Goal: Navigation & Orientation: Find specific page/section

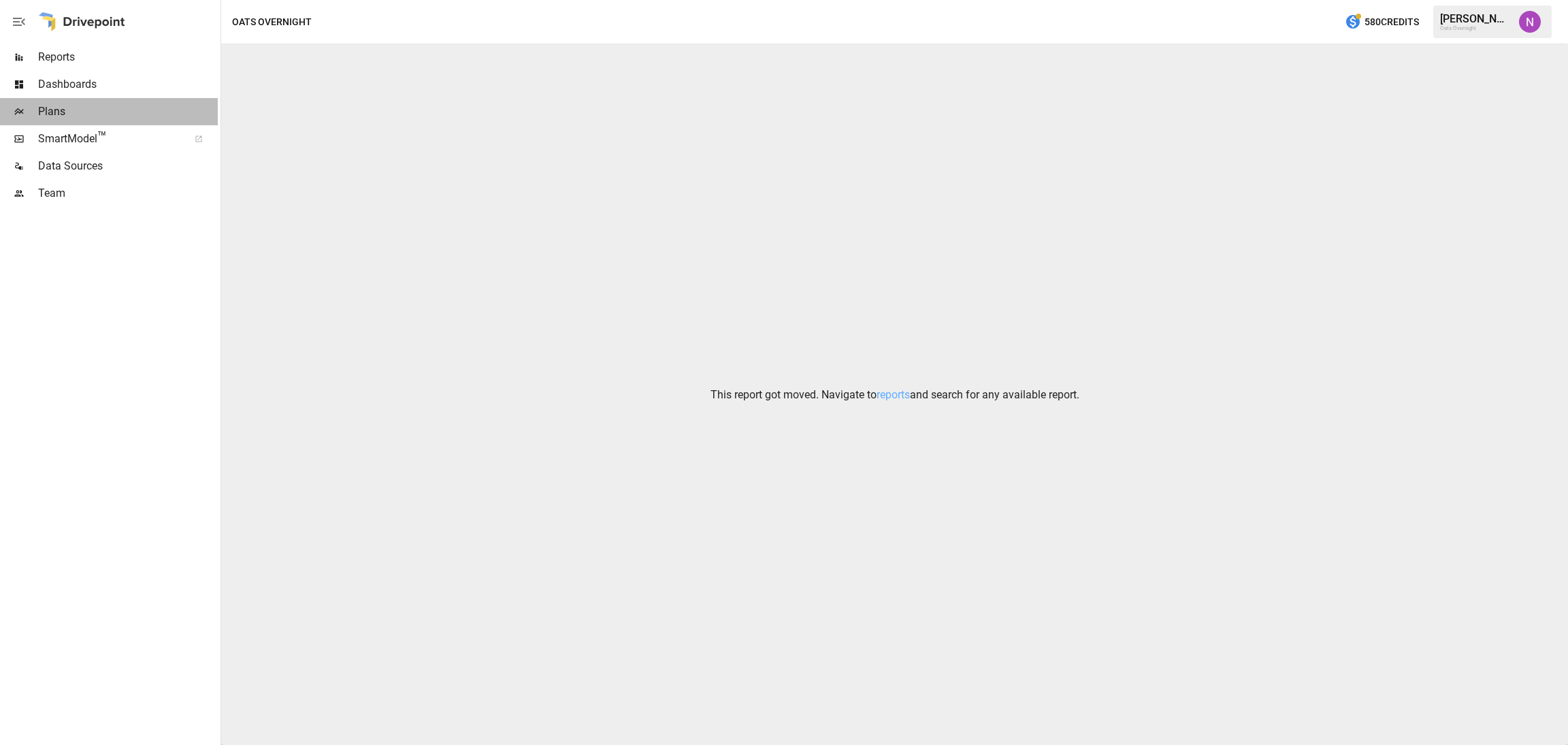
click at [108, 103] on span "Plans" at bounding box center [127, 111] width 179 height 16
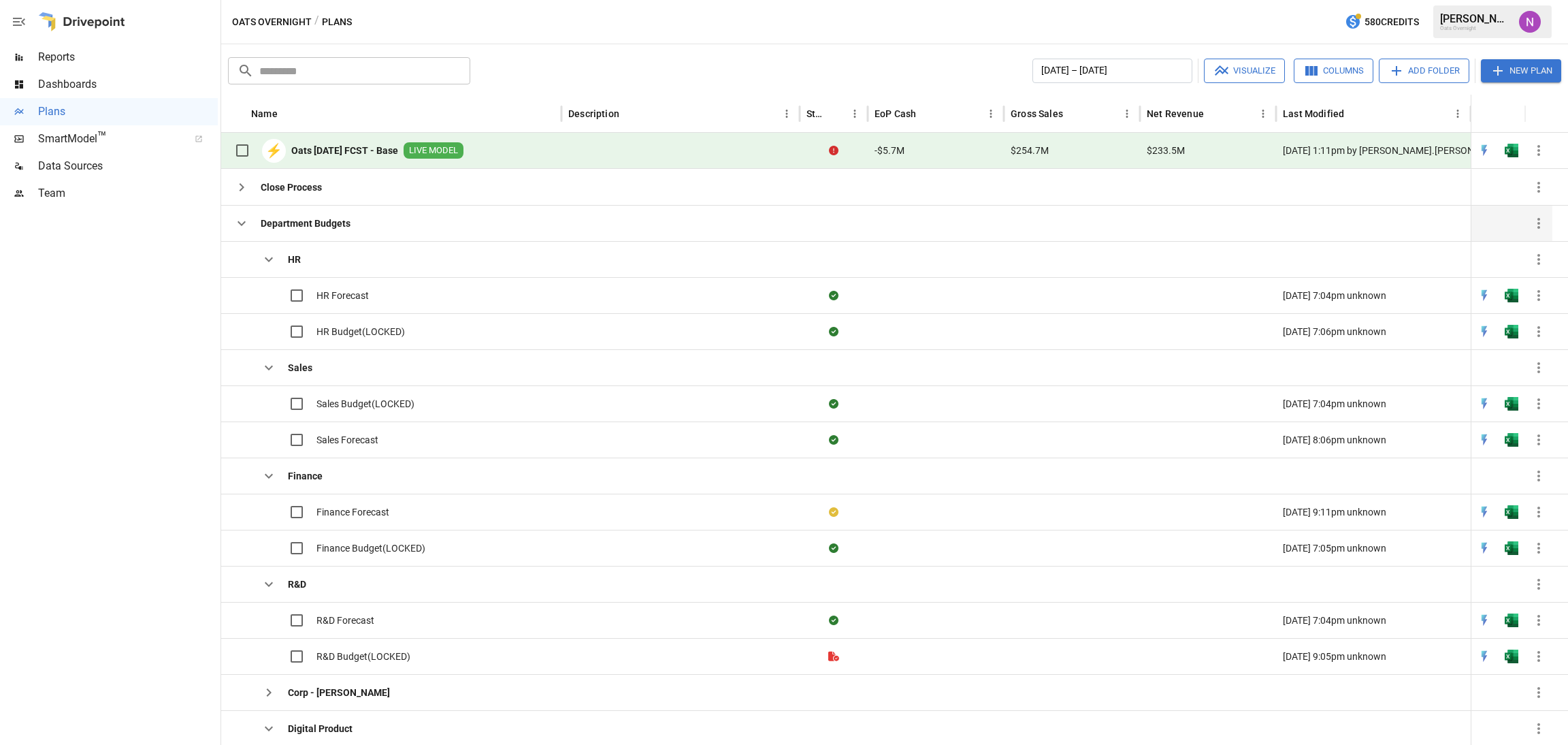
click at [240, 227] on icon "button" at bounding box center [241, 223] width 16 height 16
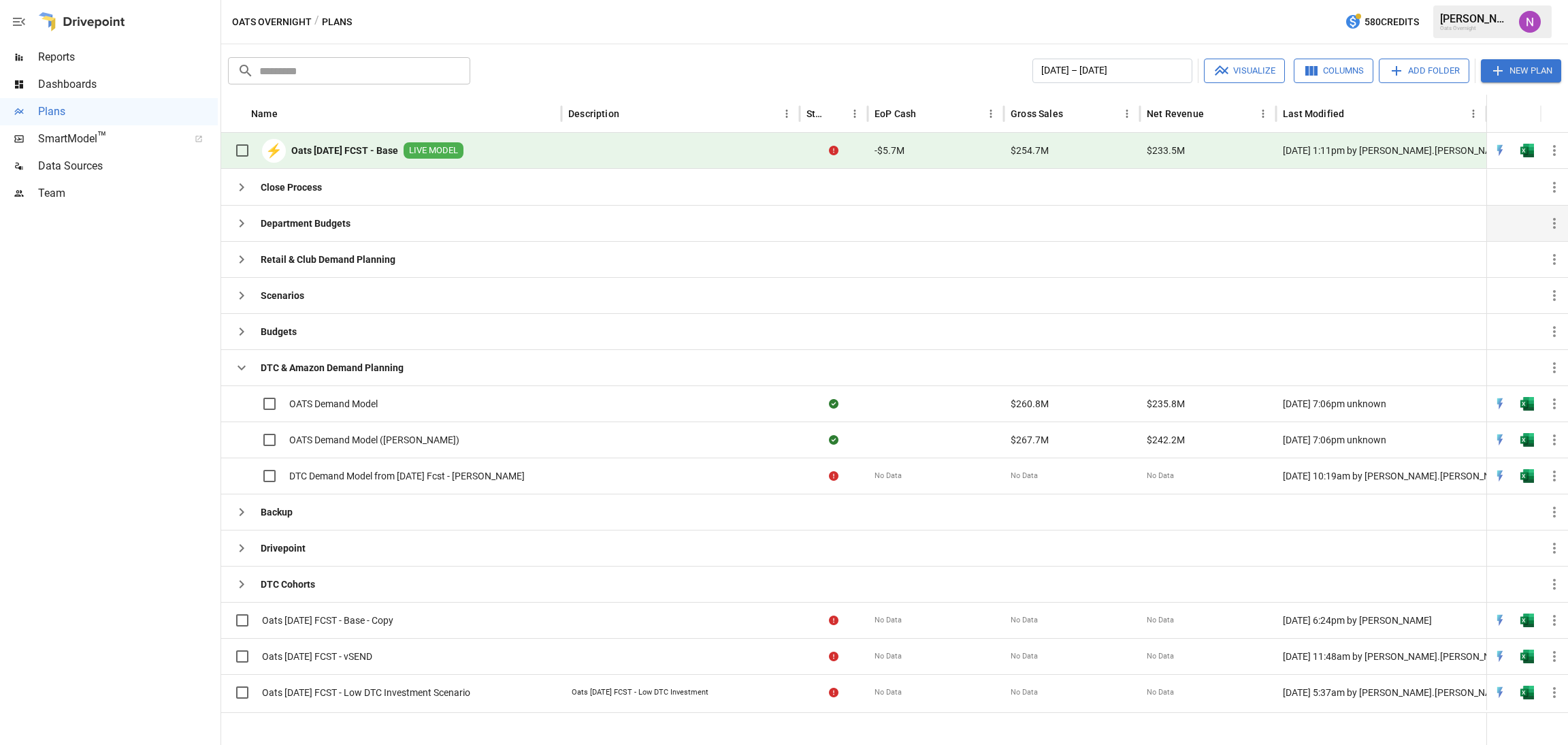
click at [245, 227] on icon "button" at bounding box center [241, 223] width 16 height 16
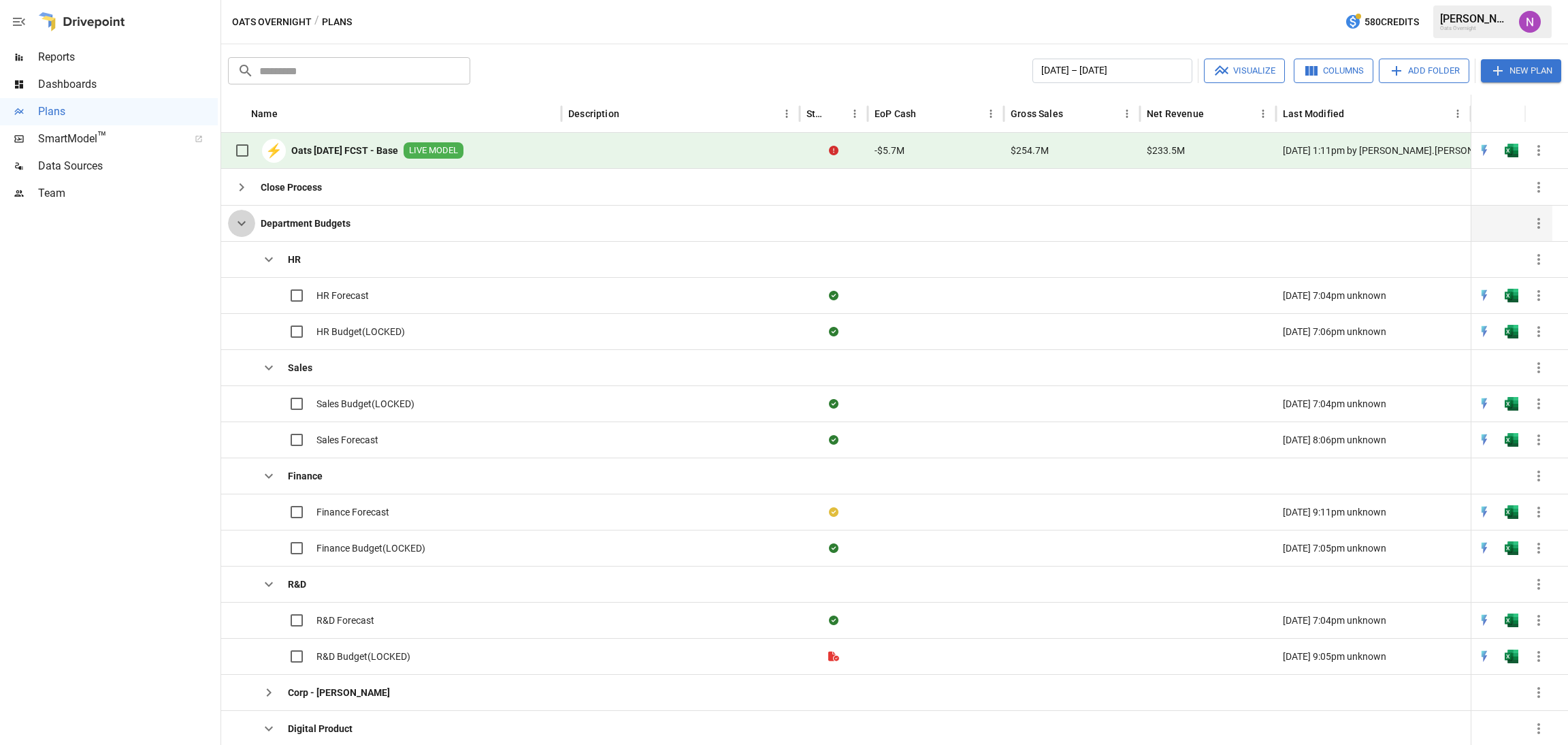
click at [240, 232] on button "button" at bounding box center [241, 223] width 27 height 27
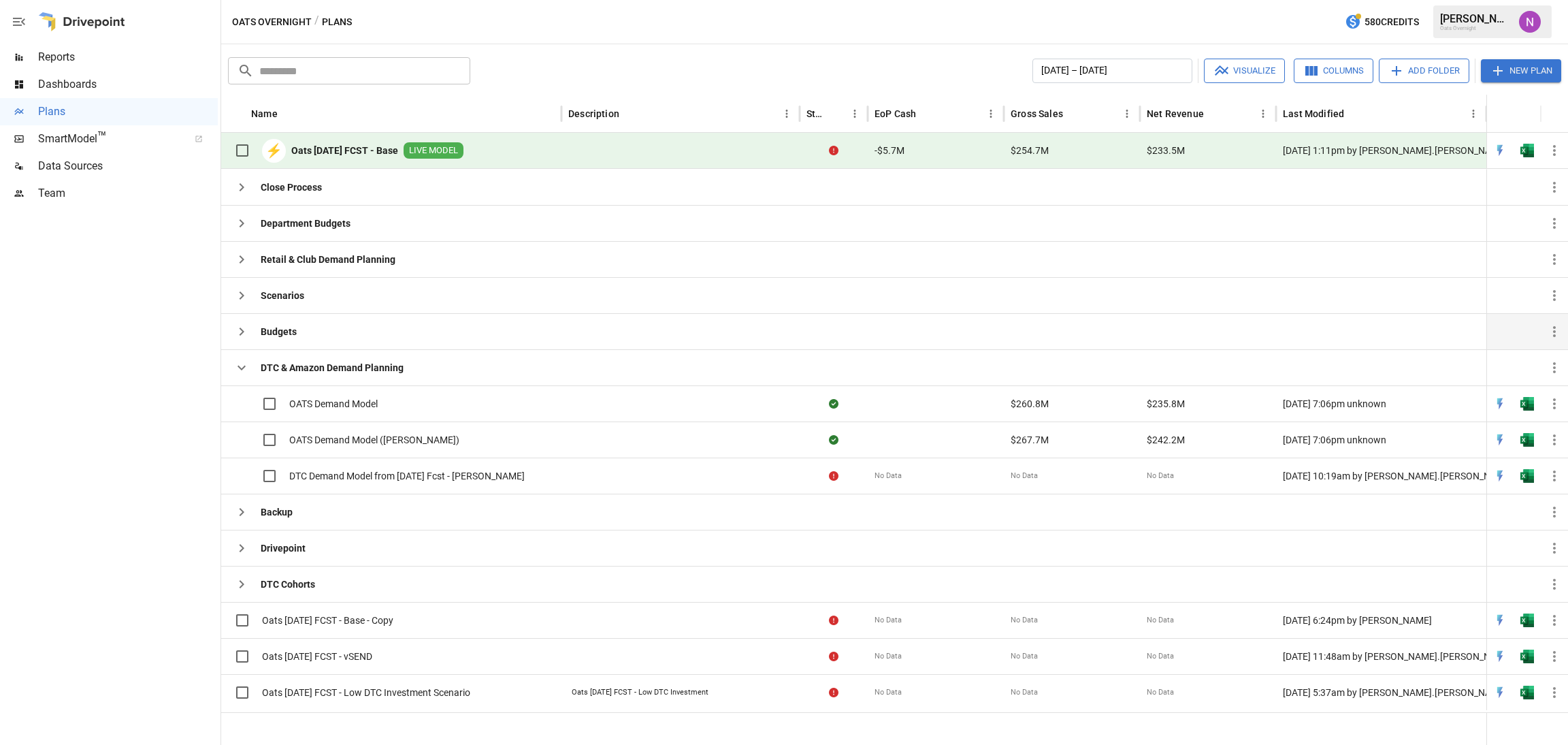
click at [240, 336] on icon "button" at bounding box center [241, 331] width 16 height 16
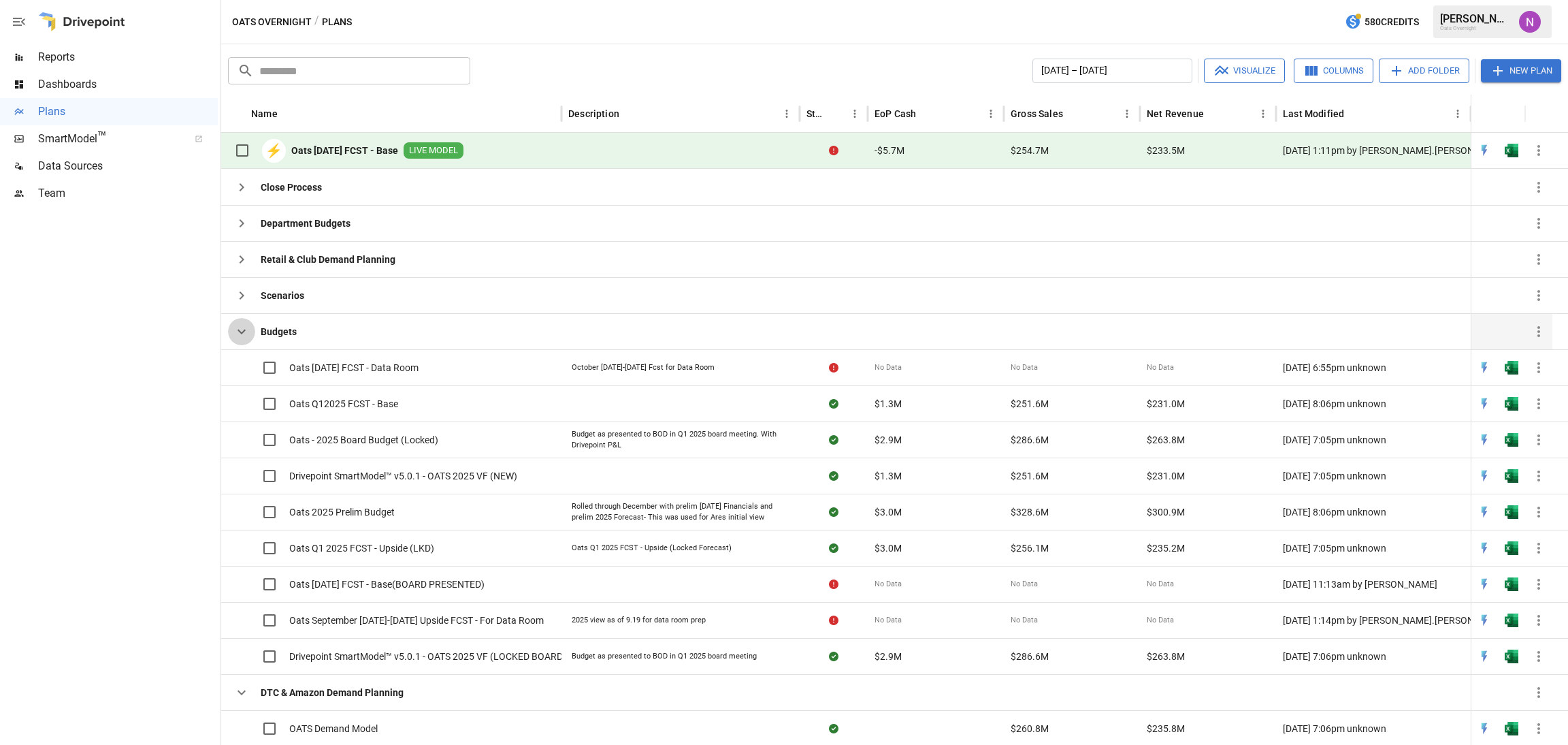
click at [240, 336] on icon "button" at bounding box center [241, 331] width 16 height 16
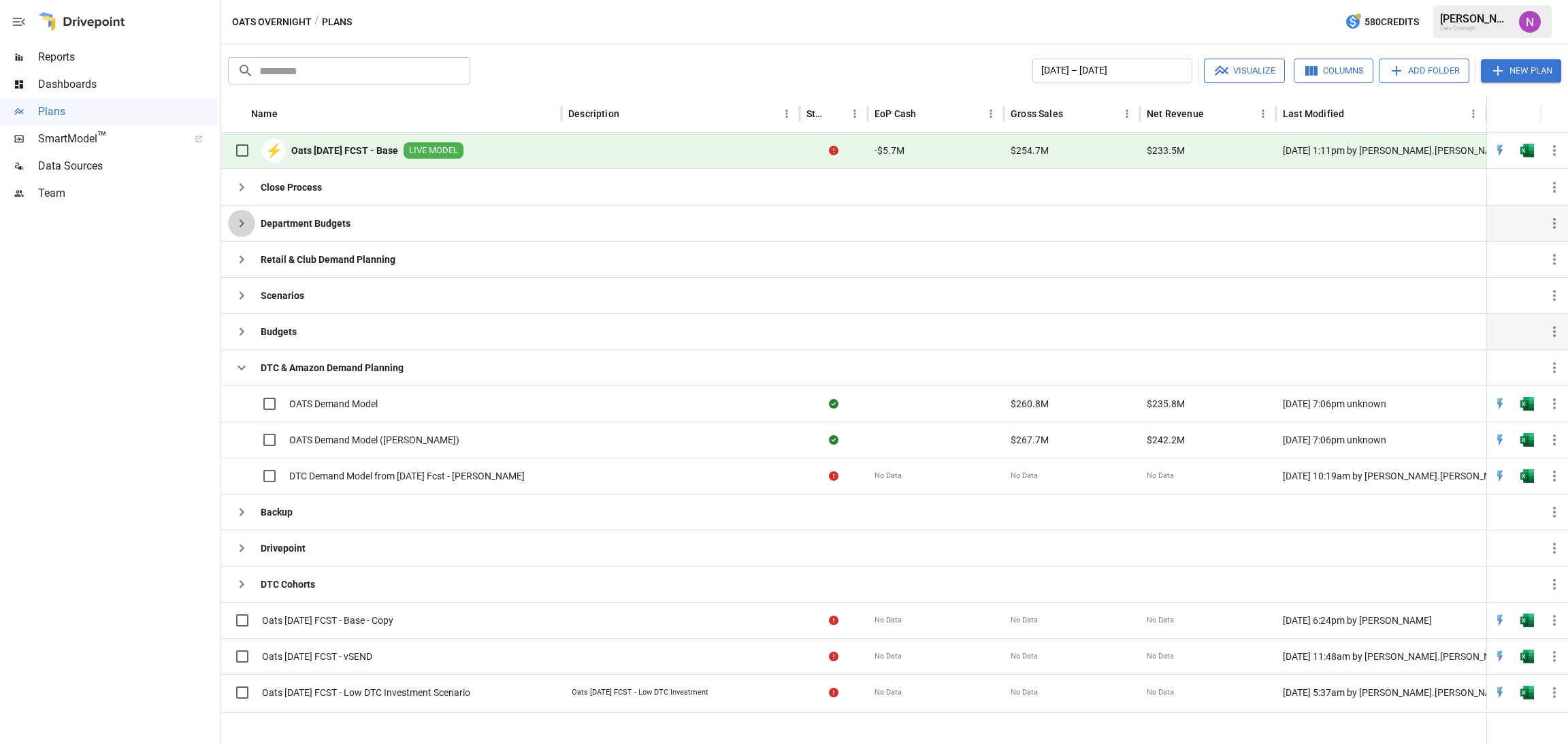
click at [246, 229] on icon "button" at bounding box center [241, 223] width 16 height 16
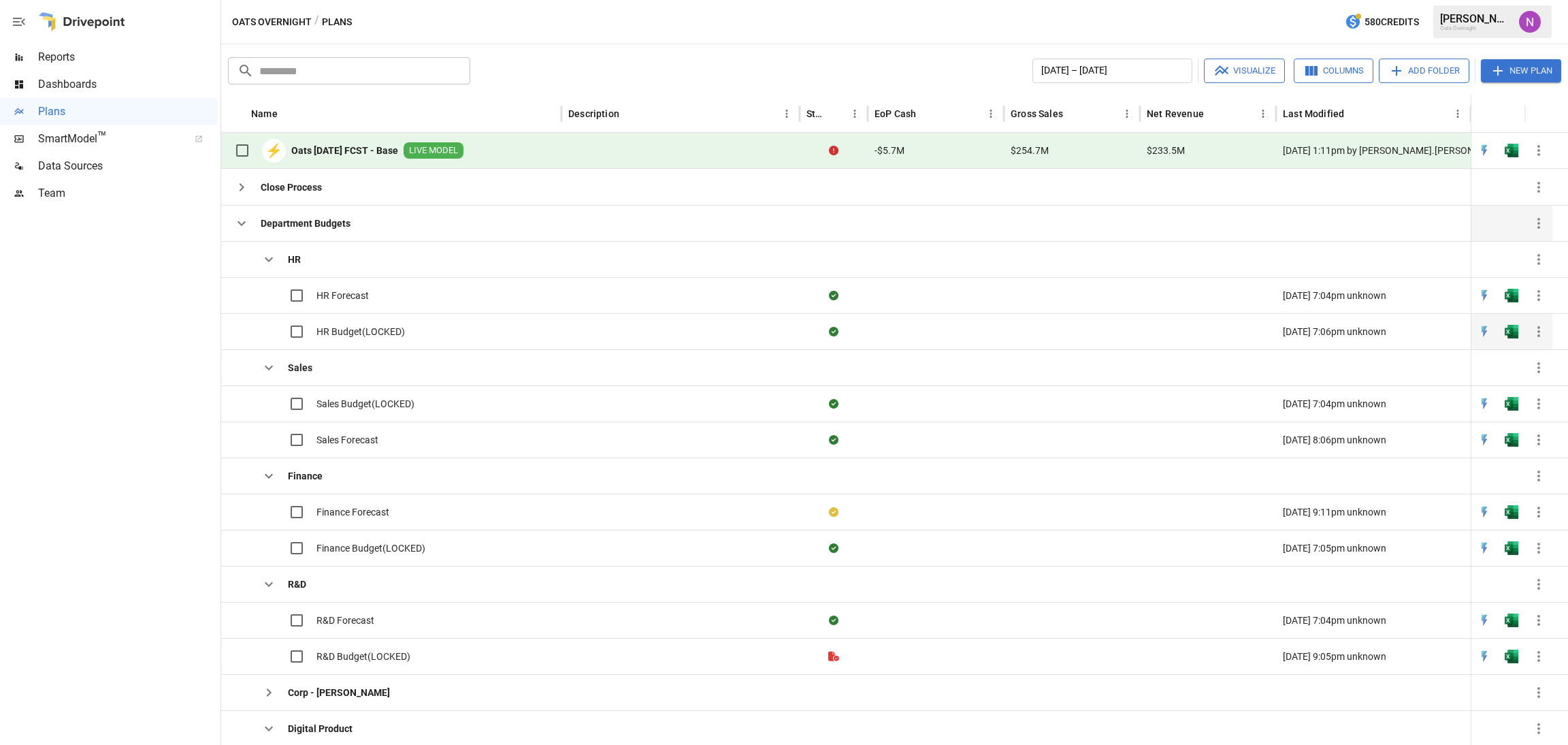
click at [377, 335] on span "HR Budget(LOCKED)" at bounding box center [361, 331] width 89 height 13
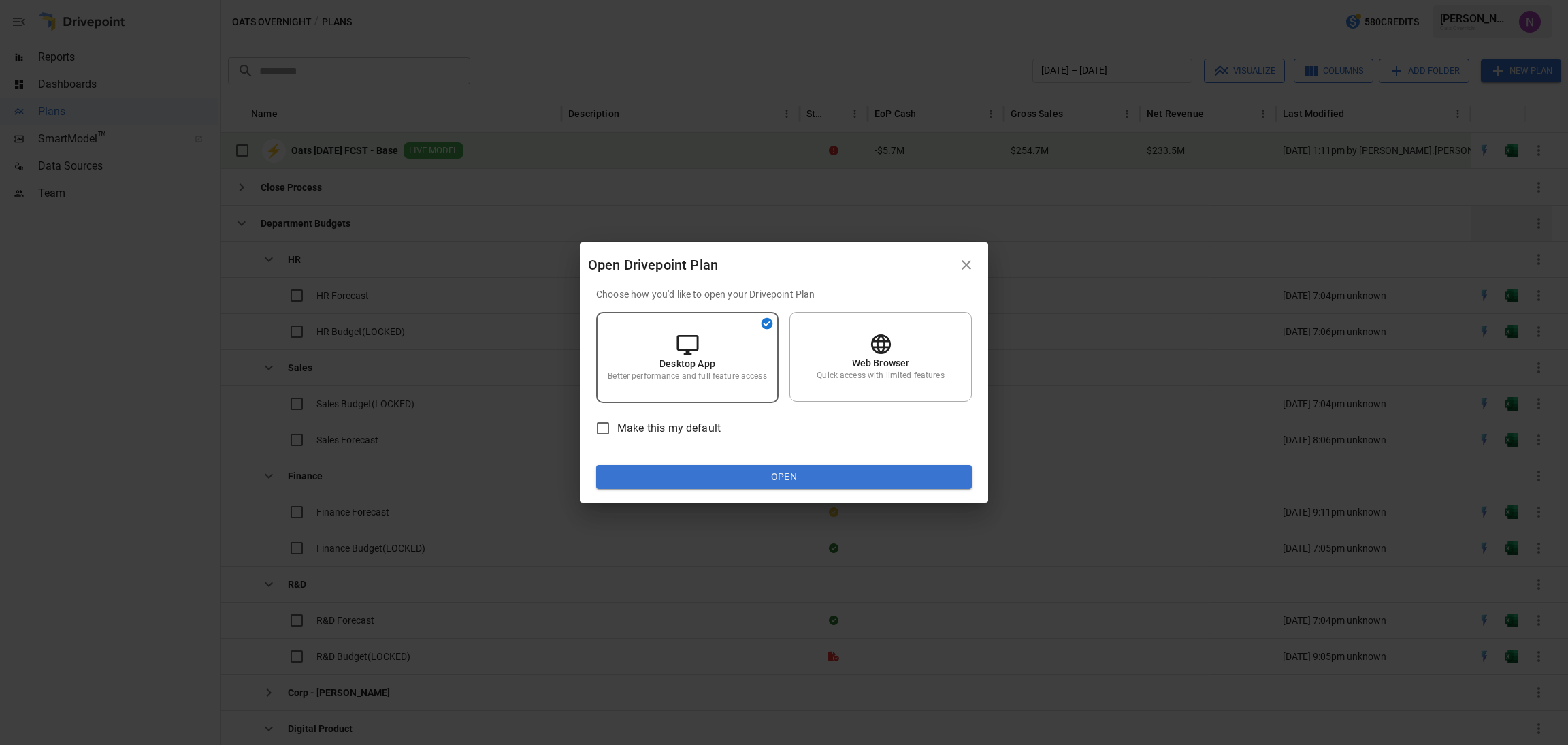
click at [962, 262] on icon "button" at bounding box center [966, 265] width 10 height 10
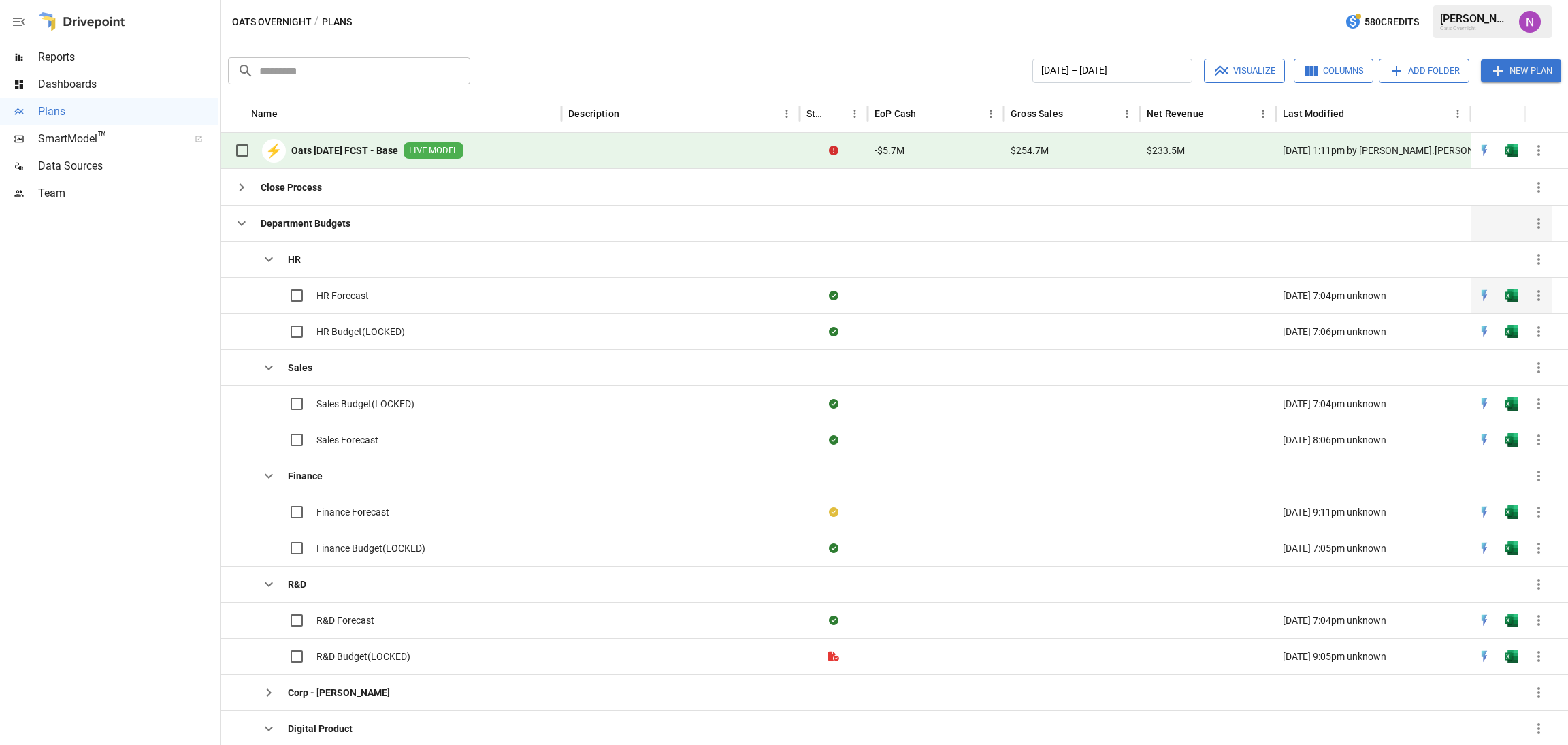
click at [364, 291] on span "HR Forecast" at bounding box center [342, 295] width 53 height 13
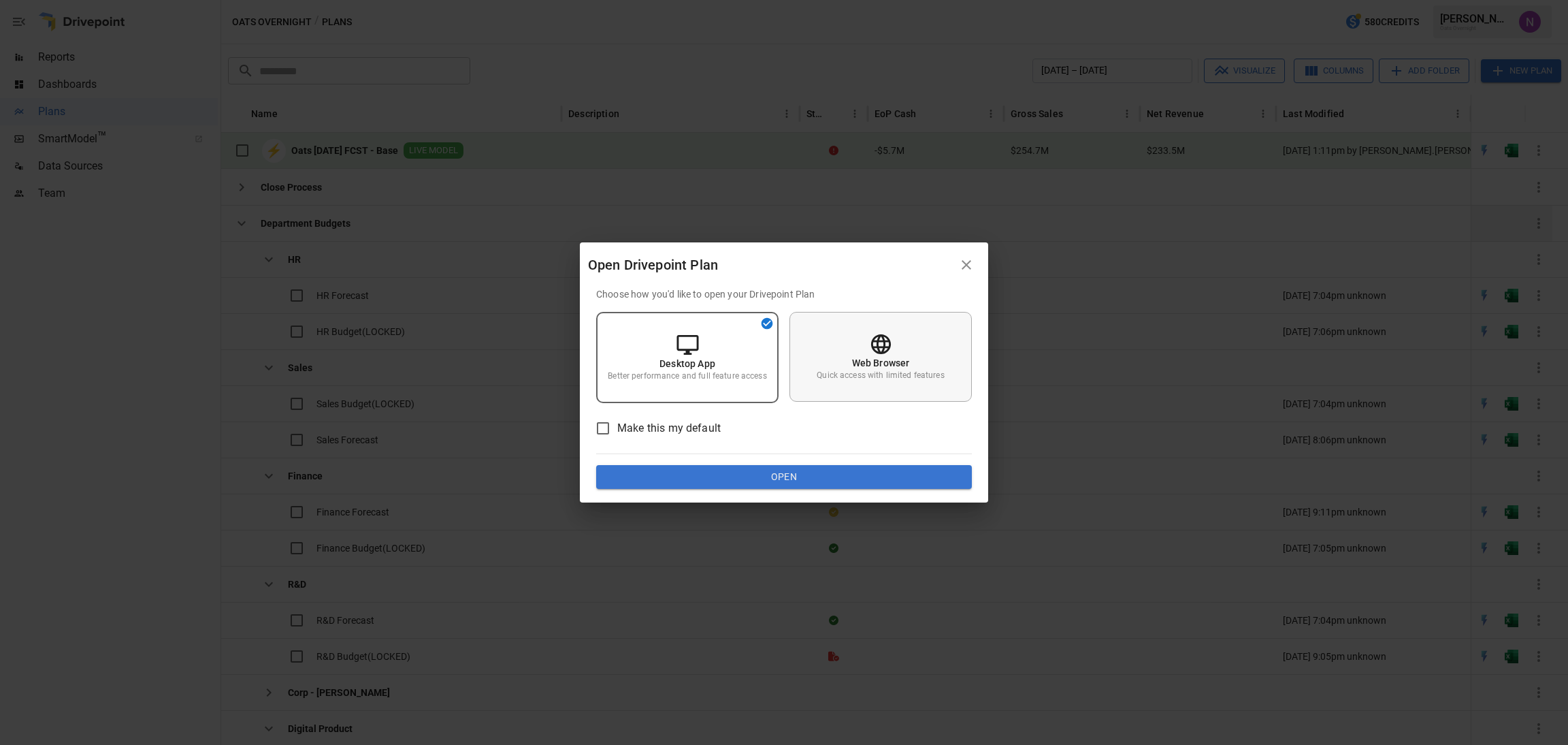
click at [863, 390] on div "Web Browser Quick access with limited features" at bounding box center [880, 357] width 182 height 90
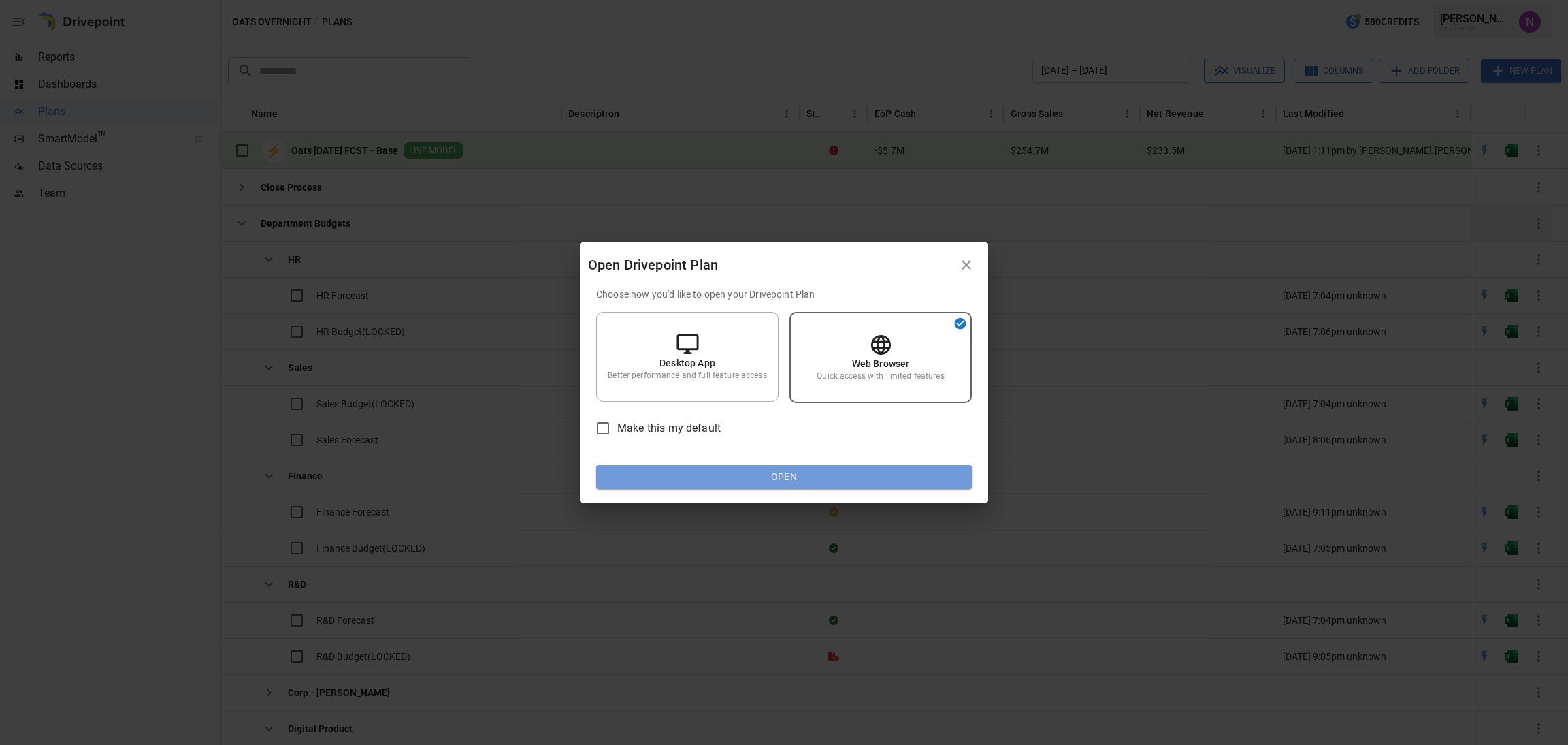
click at [847, 485] on button "Open" at bounding box center [784, 477] width 375 height 25
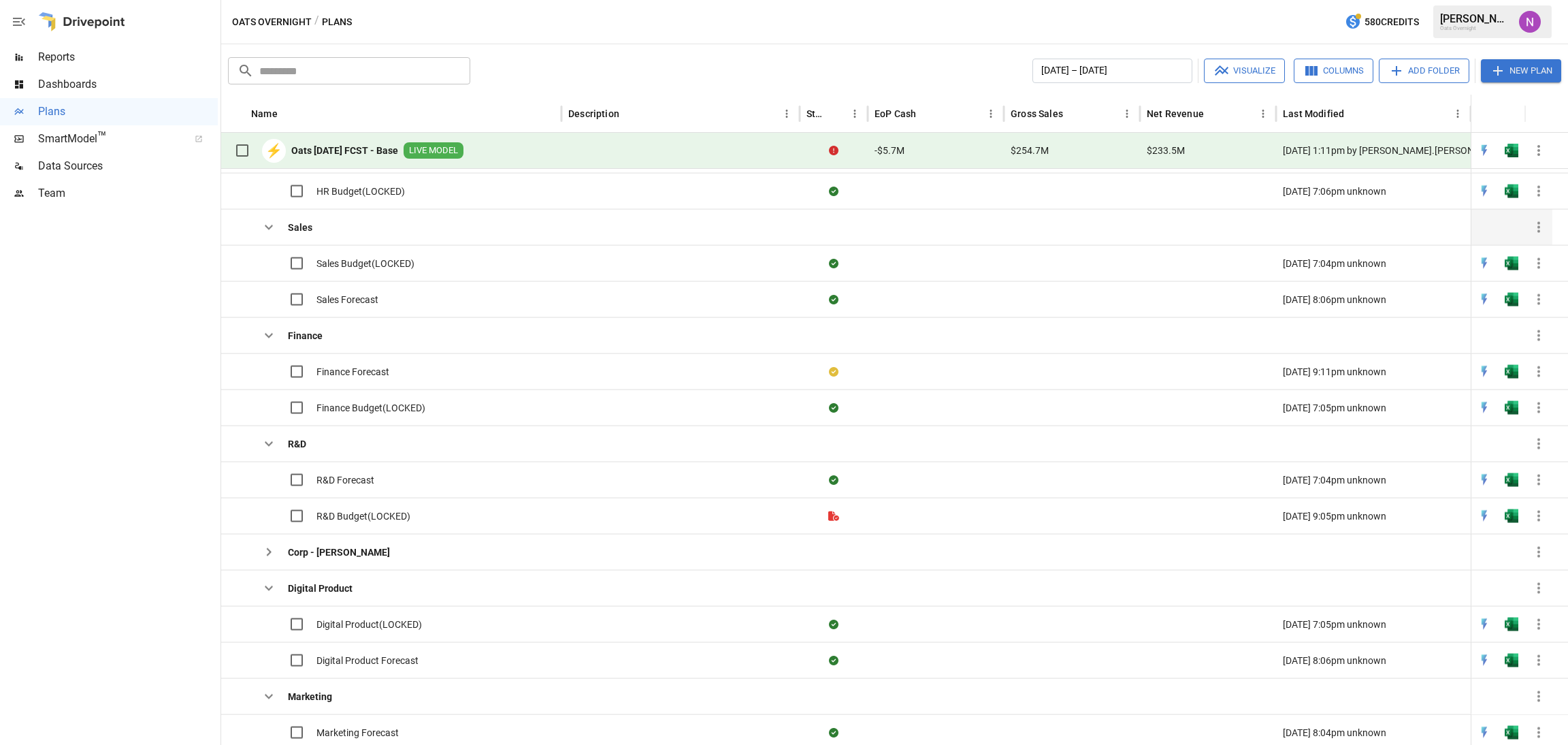
scroll to position [127, 0]
click at [374, 178] on div "HR Budget(LOCKED)" at bounding box center [316, 188] width 177 height 29
